Goal: Check status

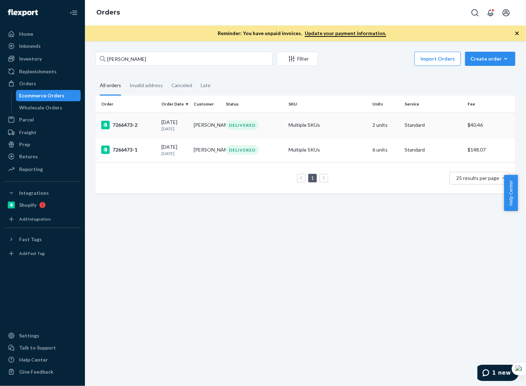
type input "[PERSON_NAME]"
click at [151, 125] on div "7266473-2" at bounding box center [128, 125] width 55 height 9
click at [140, 150] on div "7266473-1" at bounding box center [128, 150] width 55 height 9
click at [151, 126] on div "7266473-2" at bounding box center [128, 125] width 55 height 9
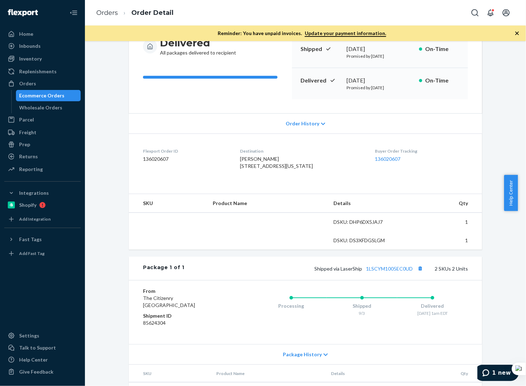
scroll to position [135, 0]
